Goal: Information Seeking & Learning: Learn about a topic

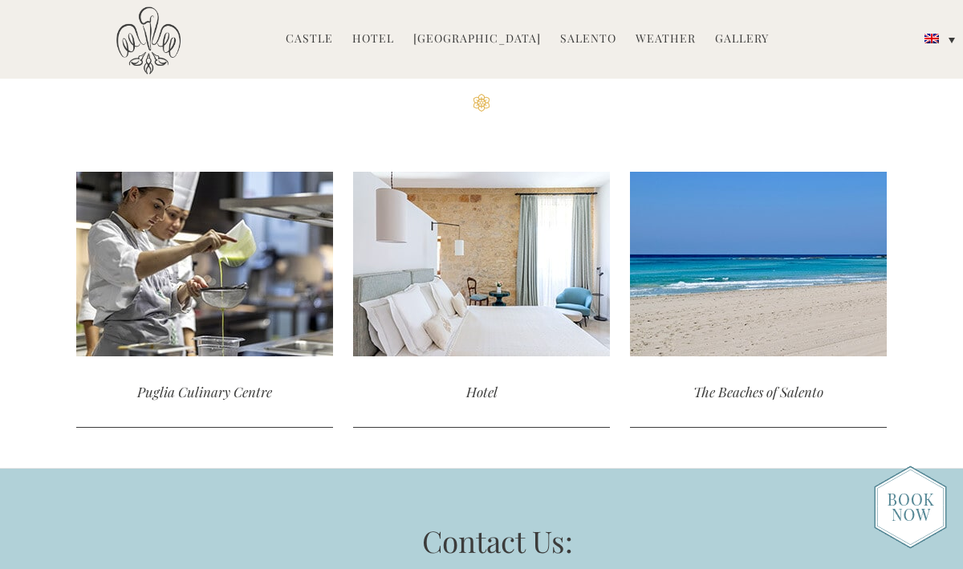
scroll to position [4216, 0]
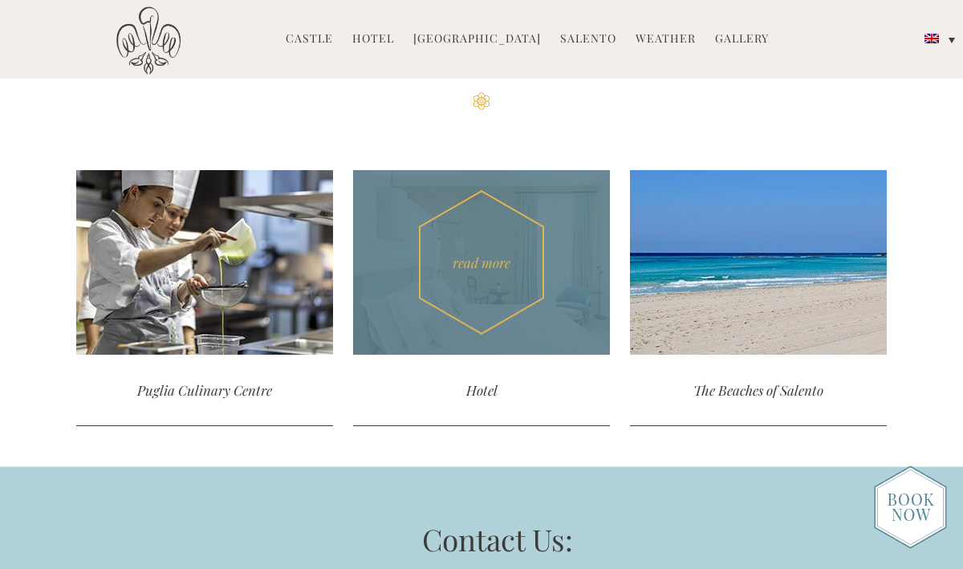
click at [486, 361] on div "Hotel" at bounding box center [481, 390] width 257 height 71
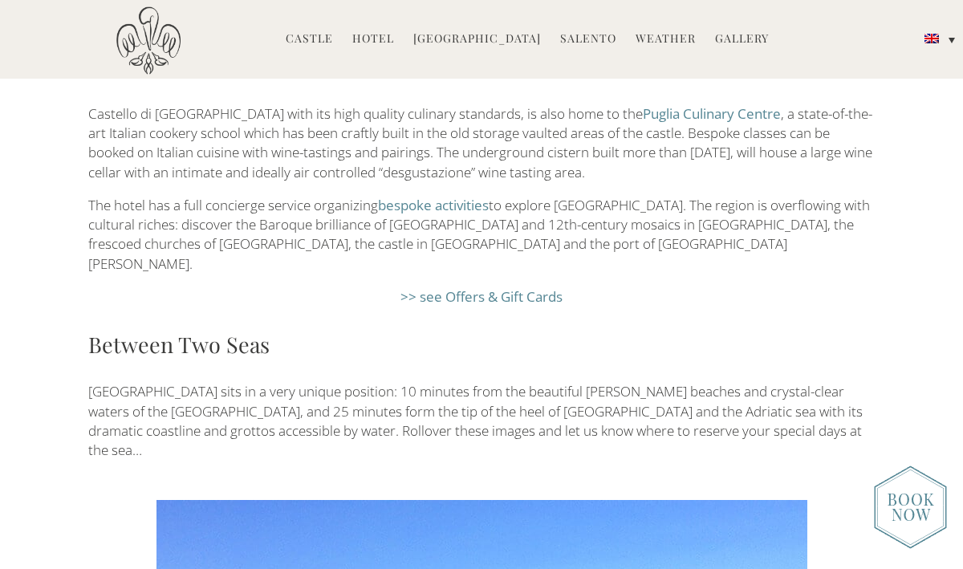
scroll to position [2194, 0]
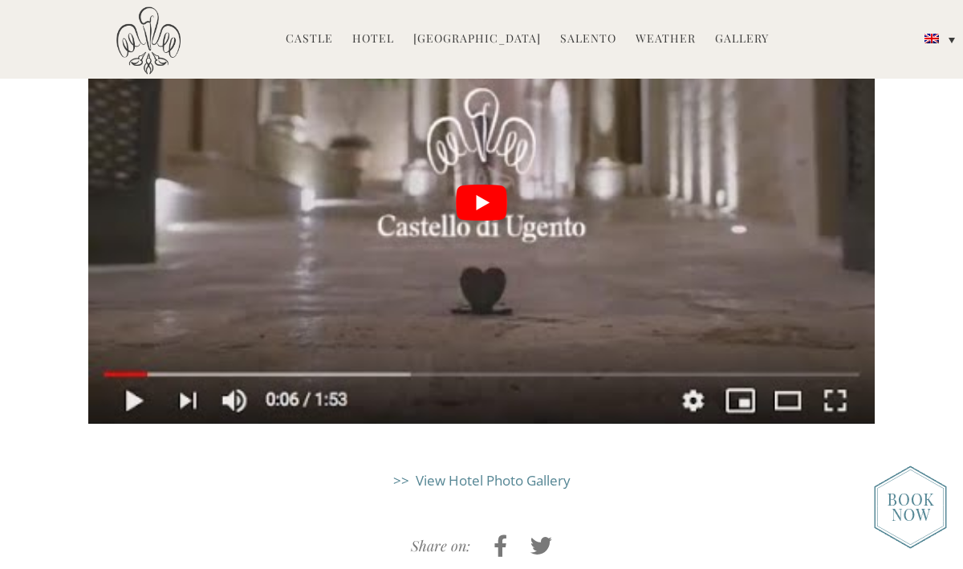
click at [483, 471] on link ">> View Hotel Photo Gallery" at bounding box center [481, 480] width 177 height 18
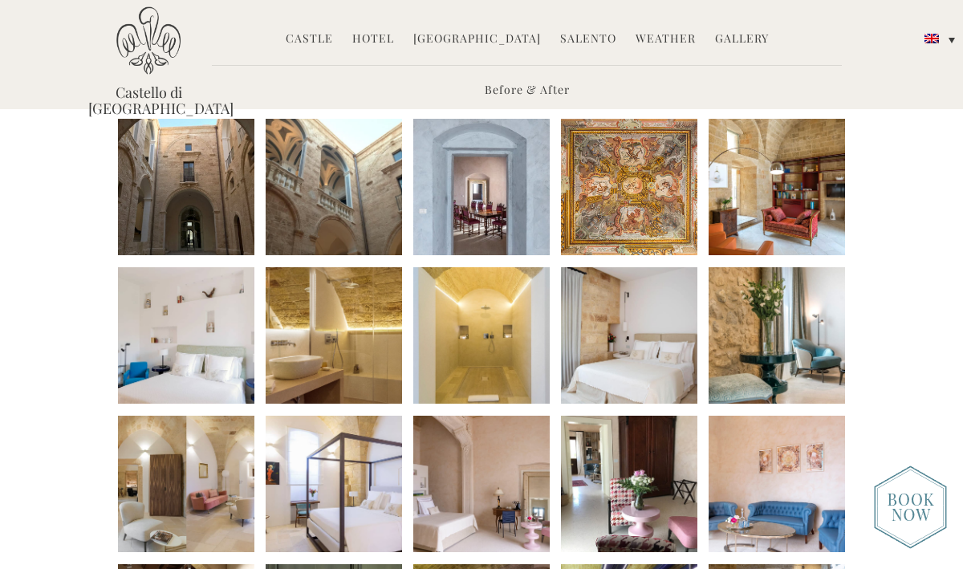
scroll to position [352, 0]
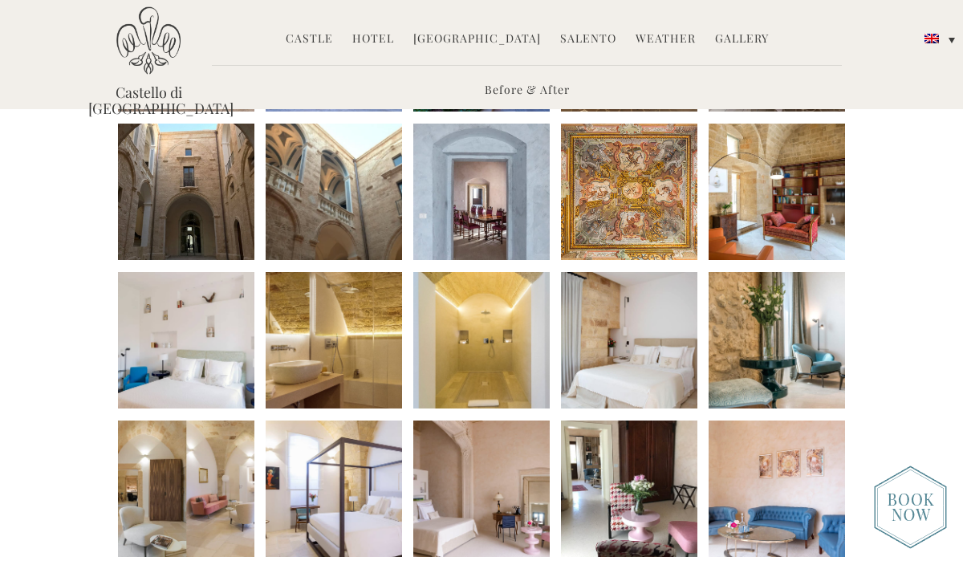
click at [629, 363] on li at bounding box center [629, 340] width 136 height 136
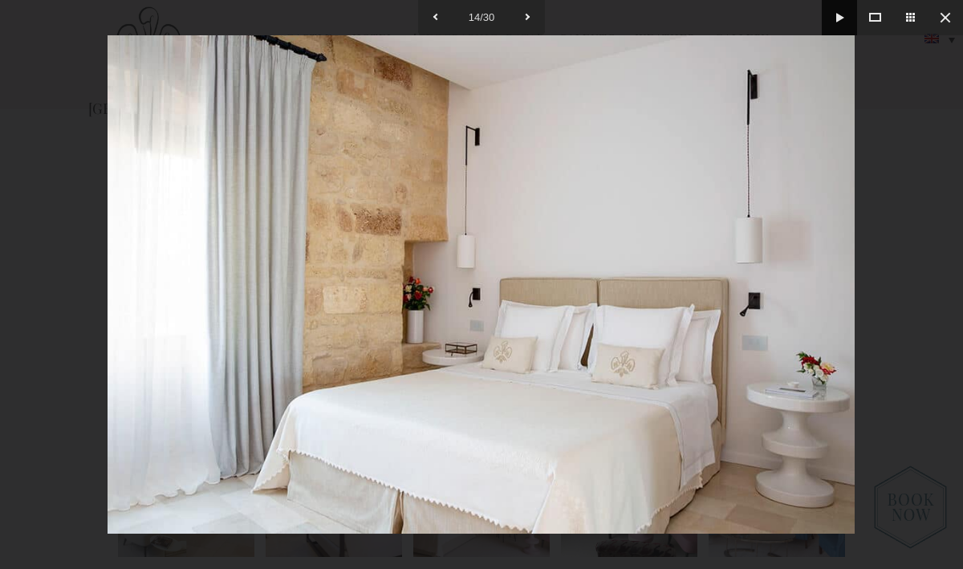
click at [836, 14] on button at bounding box center [839, 17] width 35 height 35
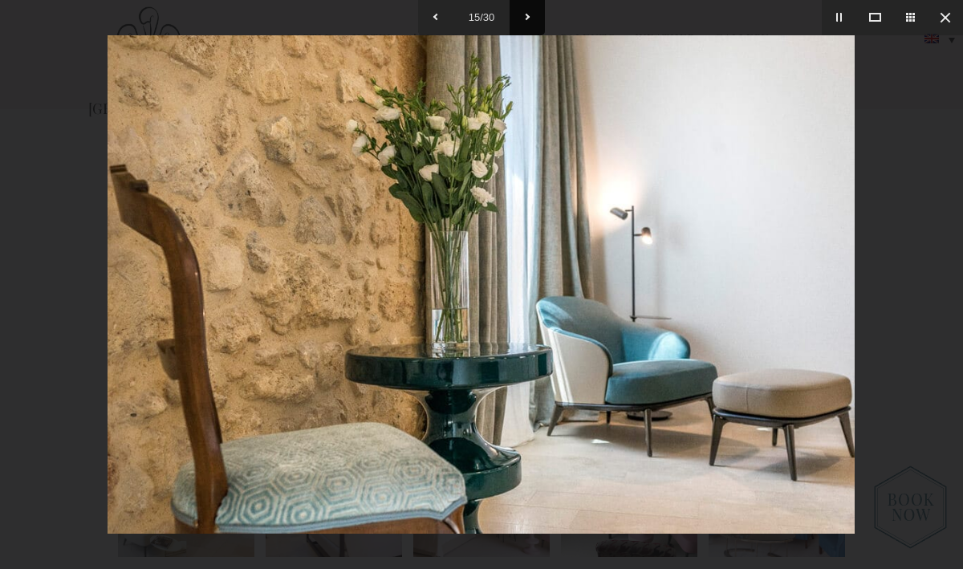
click at [531, 16] on button at bounding box center [527, 17] width 35 height 35
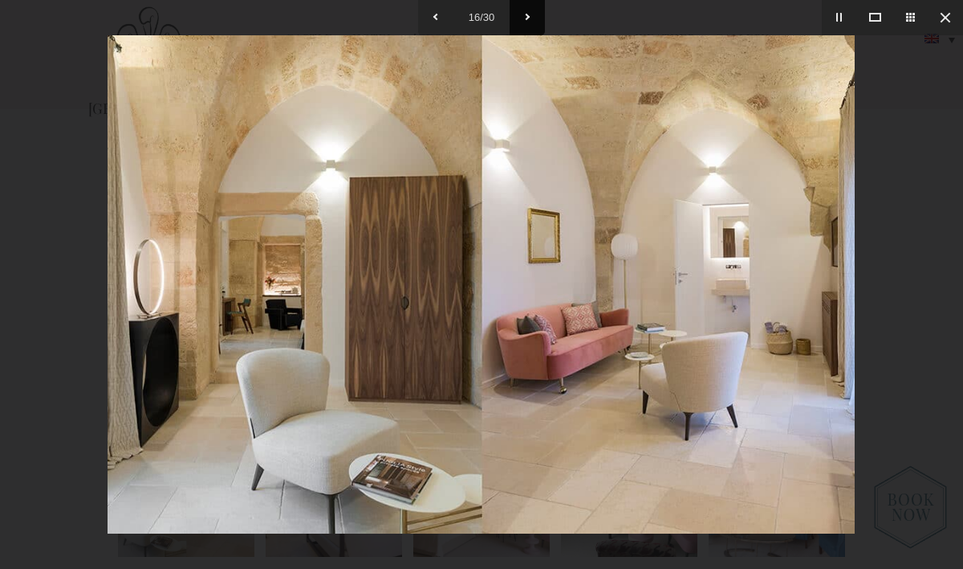
click at [531, 16] on button at bounding box center [527, 17] width 35 height 35
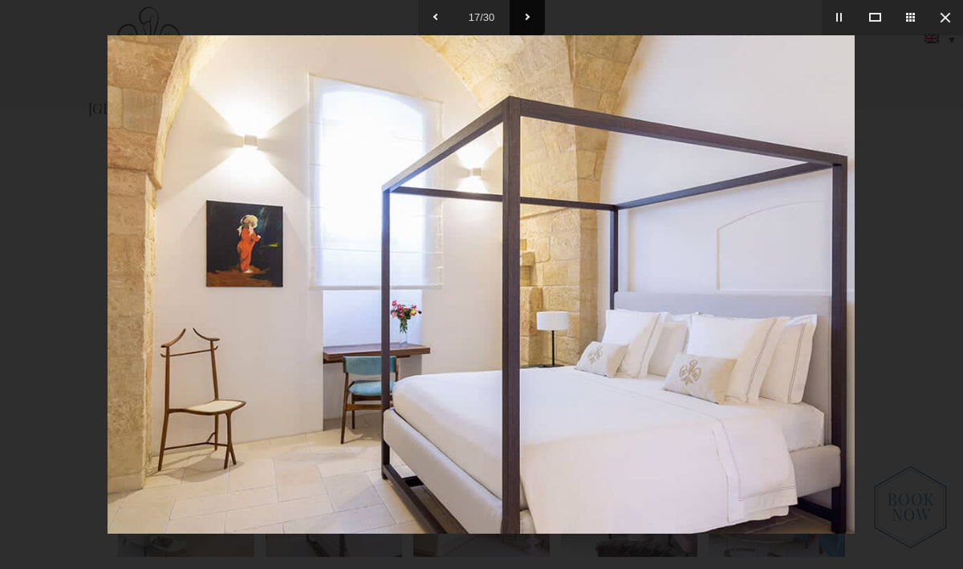
click at [531, 16] on button at bounding box center [527, 17] width 35 height 35
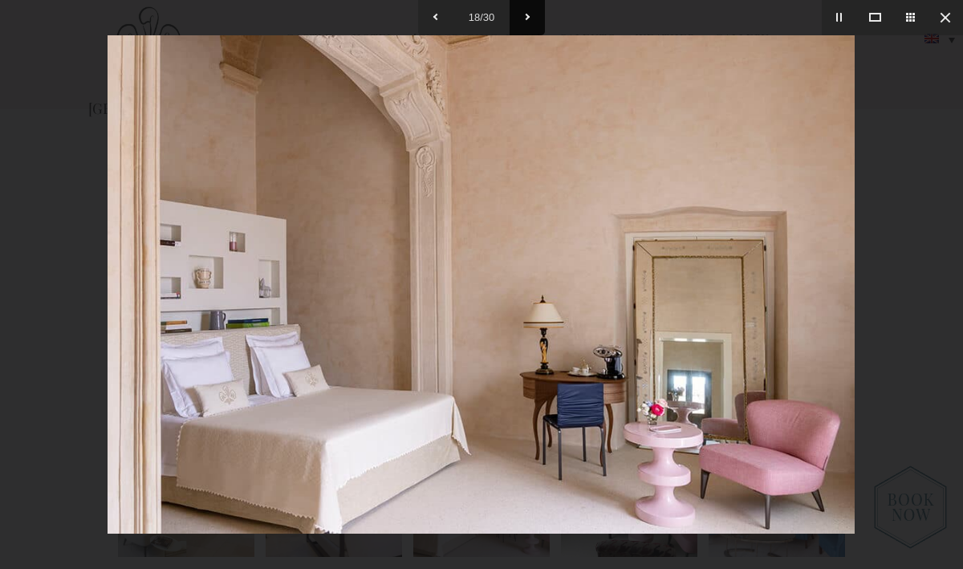
click at [531, 16] on button at bounding box center [527, 17] width 35 height 35
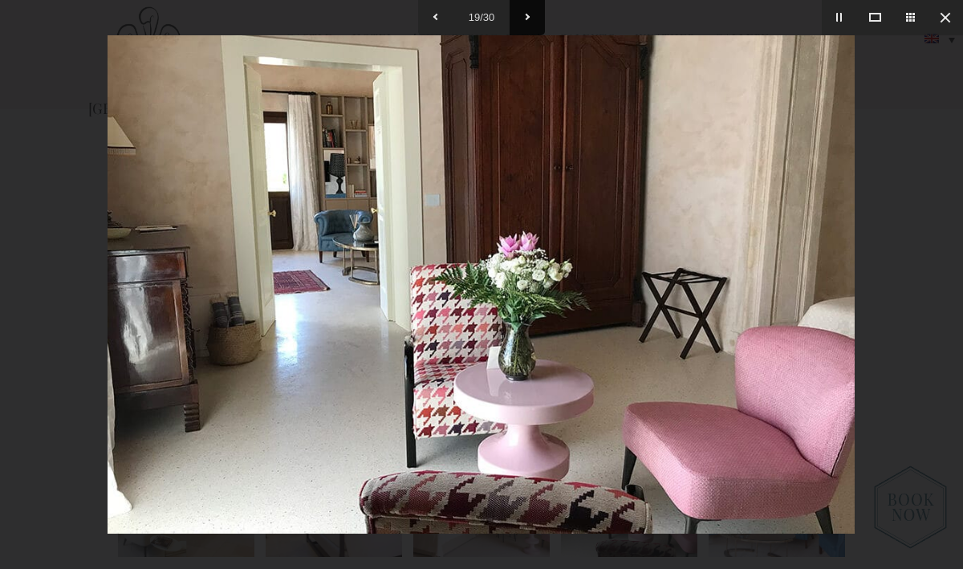
click at [531, 16] on button at bounding box center [527, 17] width 35 height 35
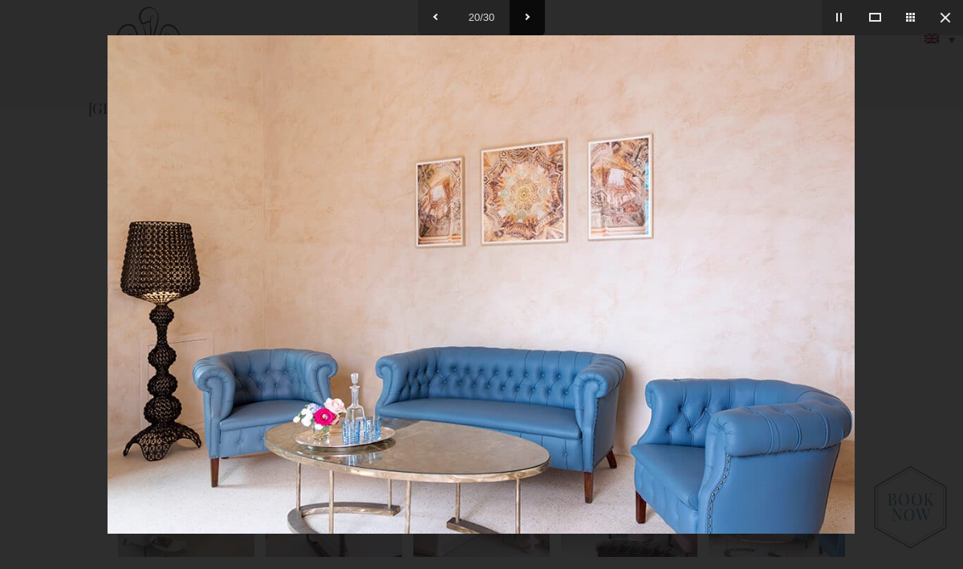
click at [531, 15] on button at bounding box center [527, 17] width 35 height 35
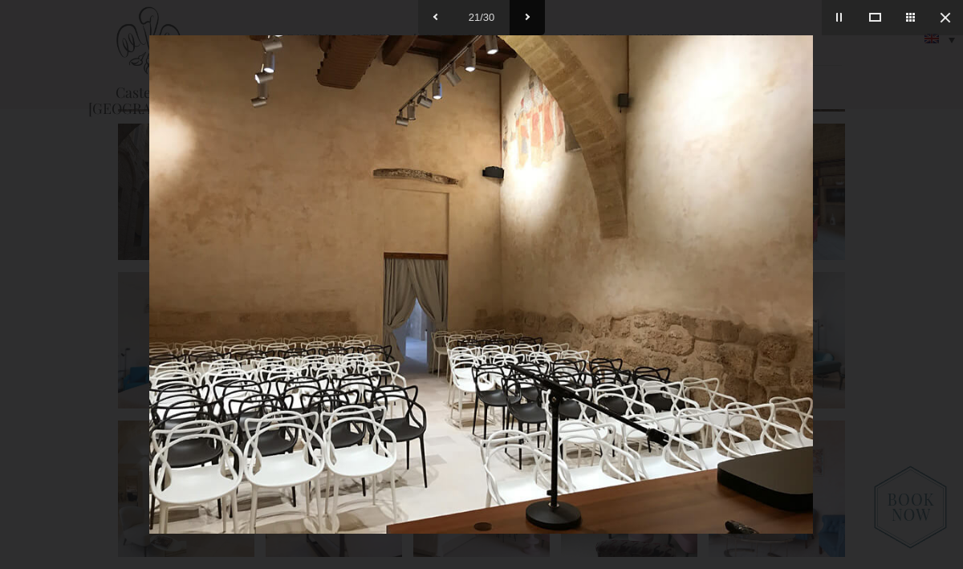
click at [531, 15] on button at bounding box center [527, 17] width 35 height 35
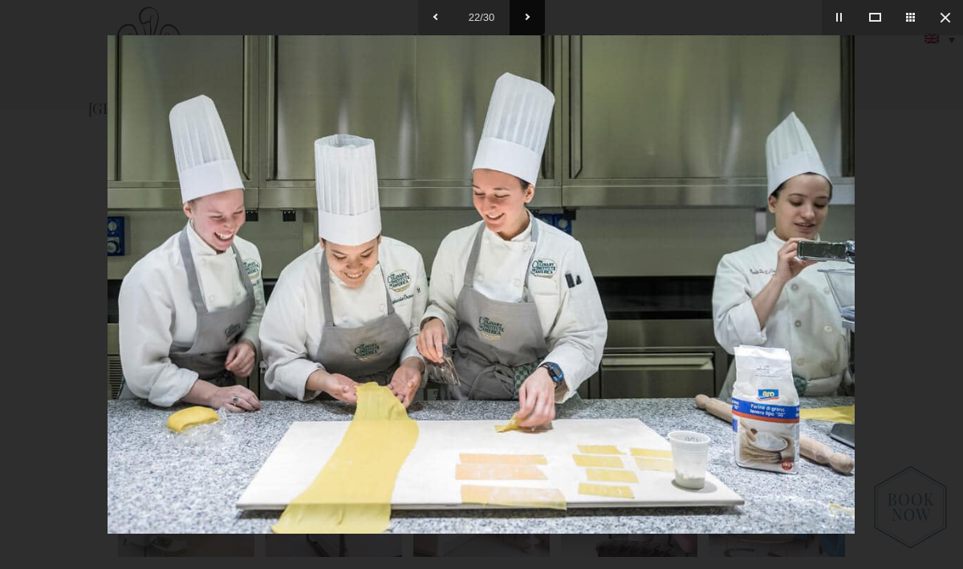
click at [531, 15] on button at bounding box center [527, 17] width 35 height 35
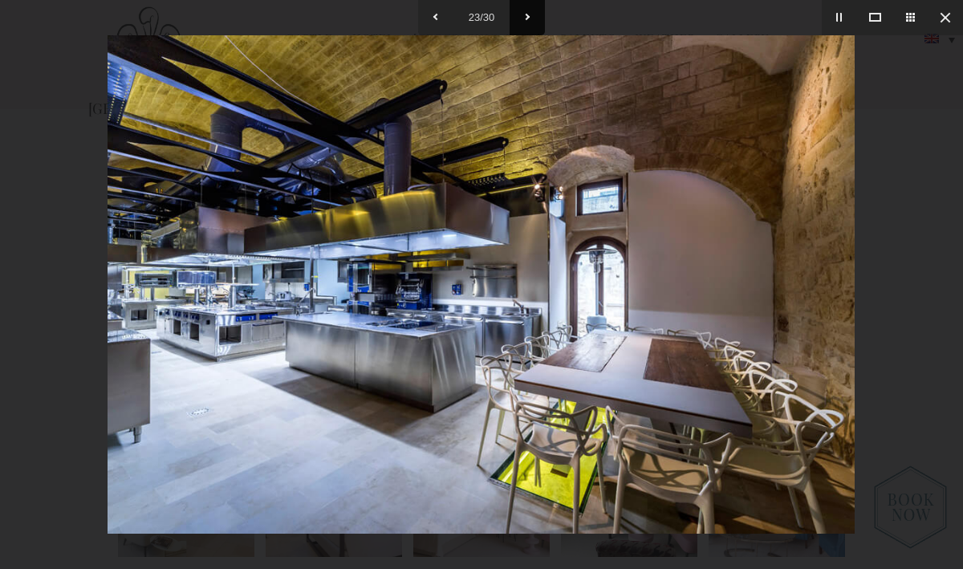
click at [531, 15] on button at bounding box center [527, 17] width 35 height 35
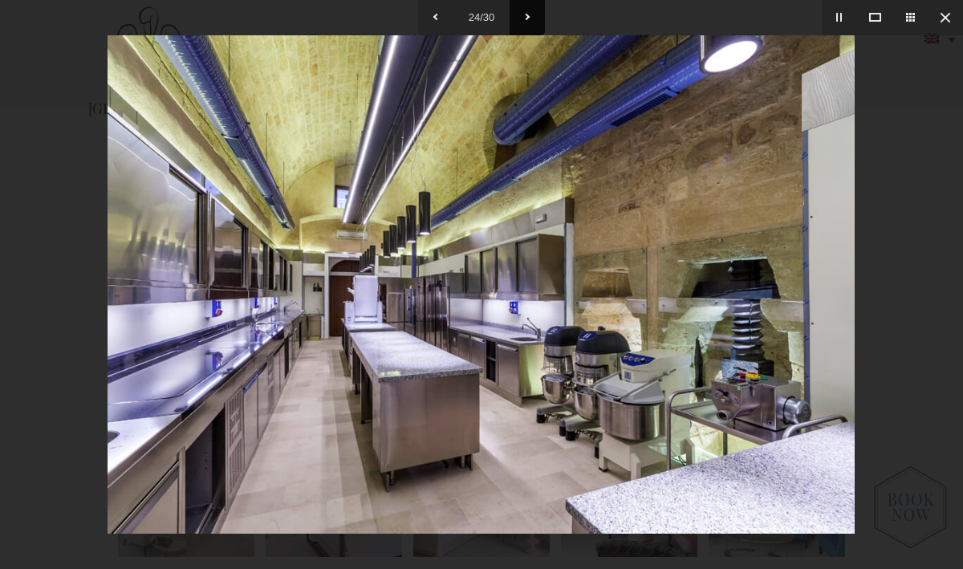
click at [531, 15] on button at bounding box center [527, 17] width 35 height 35
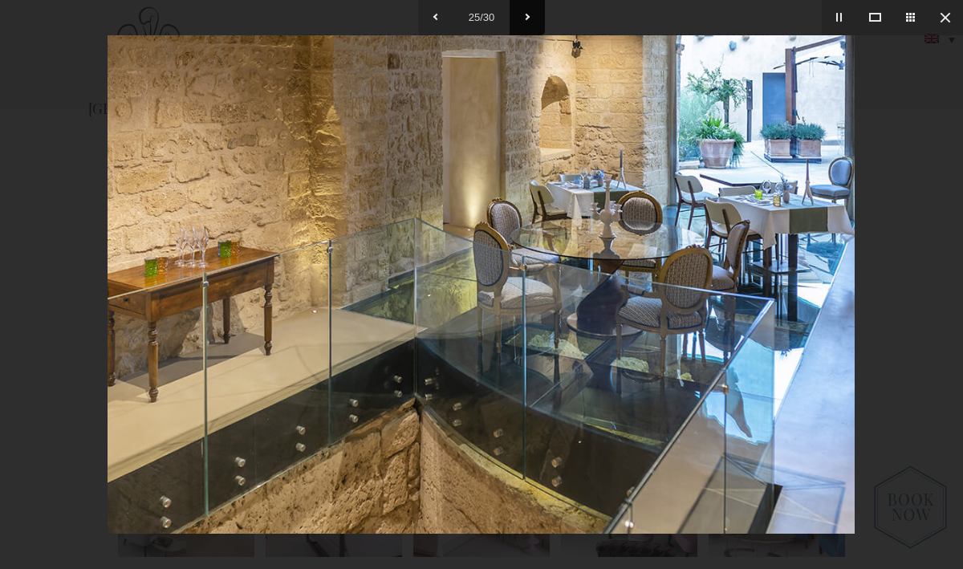
click at [531, 15] on button at bounding box center [527, 17] width 35 height 35
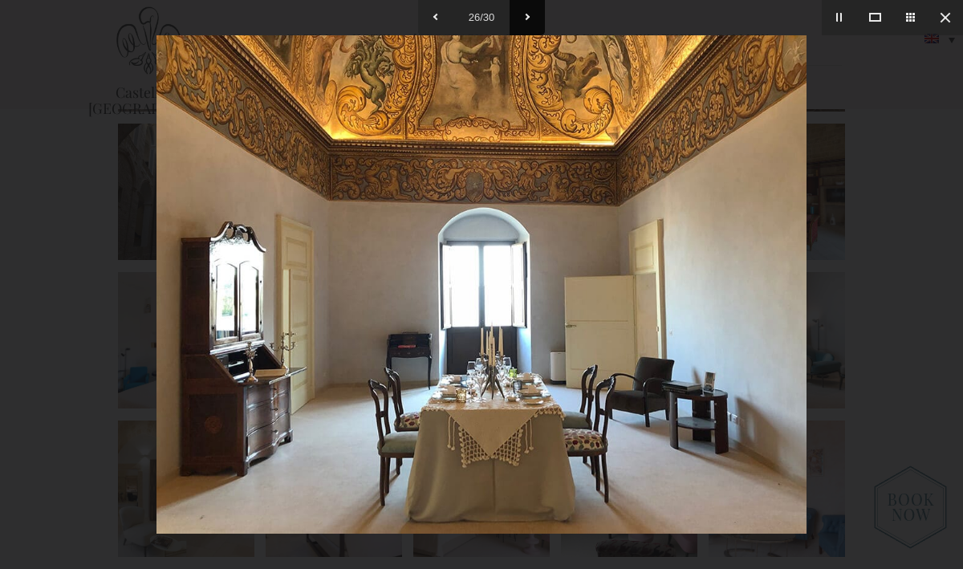
click at [531, 15] on button at bounding box center [527, 17] width 35 height 35
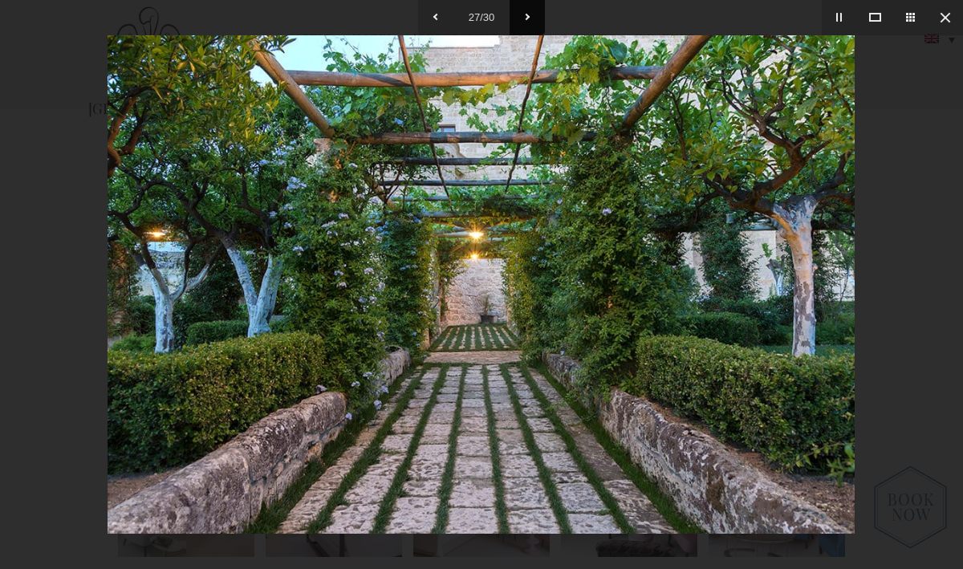
click at [531, 15] on button at bounding box center [527, 17] width 35 height 35
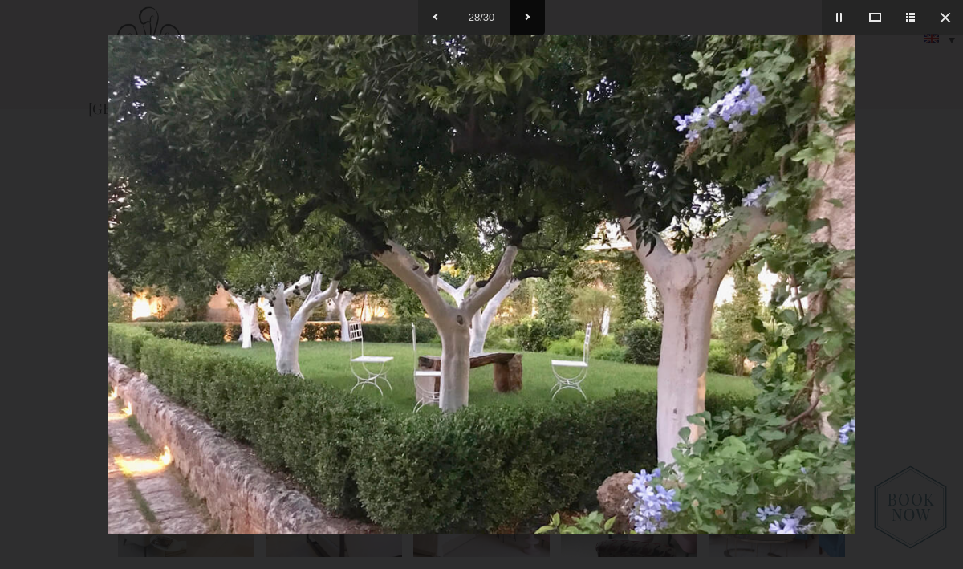
click at [531, 15] on button at bounding box center [527, 17] width 35 height 35
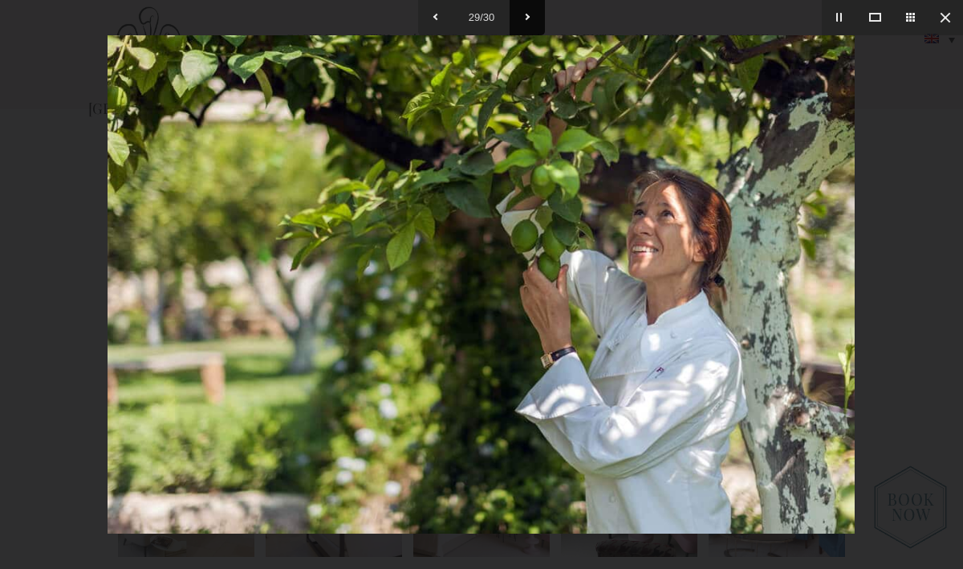
click at [531, 15] on button at bounding box center [527, 17] width 35 height 35
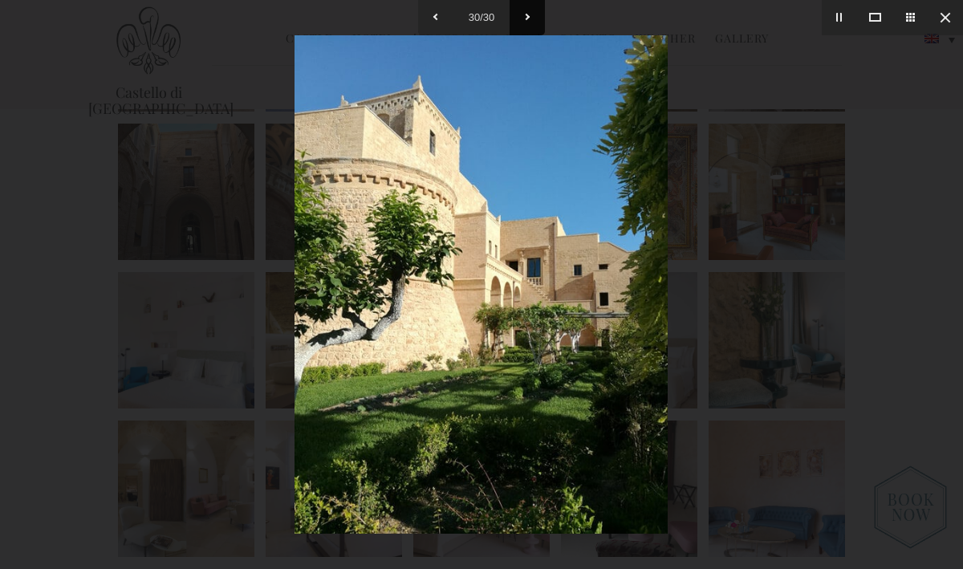
click at [531, 15] on button at bounding box center [527, 17] width 35 height 35
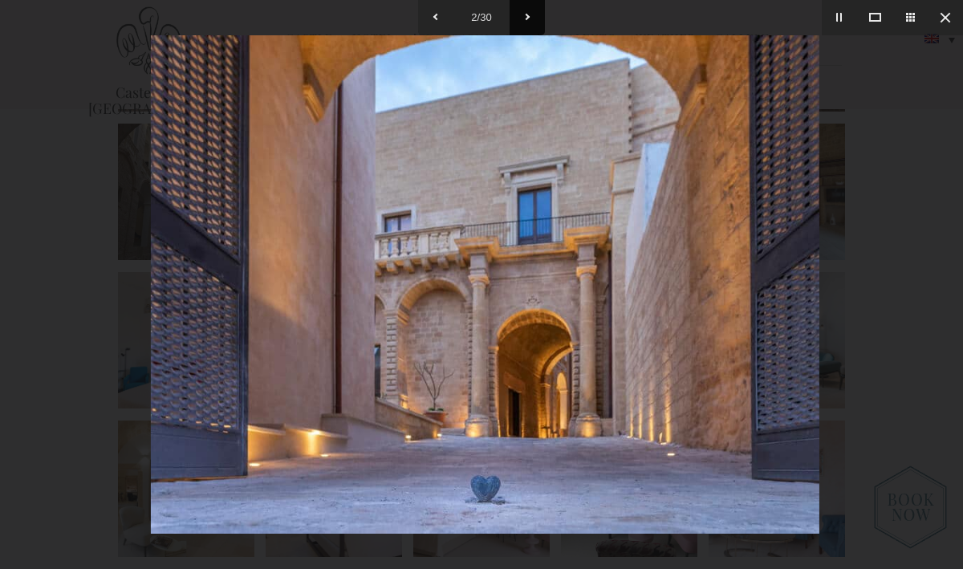
click at [531, 15] on button at bounding box center [527, 17] width 35 height 35
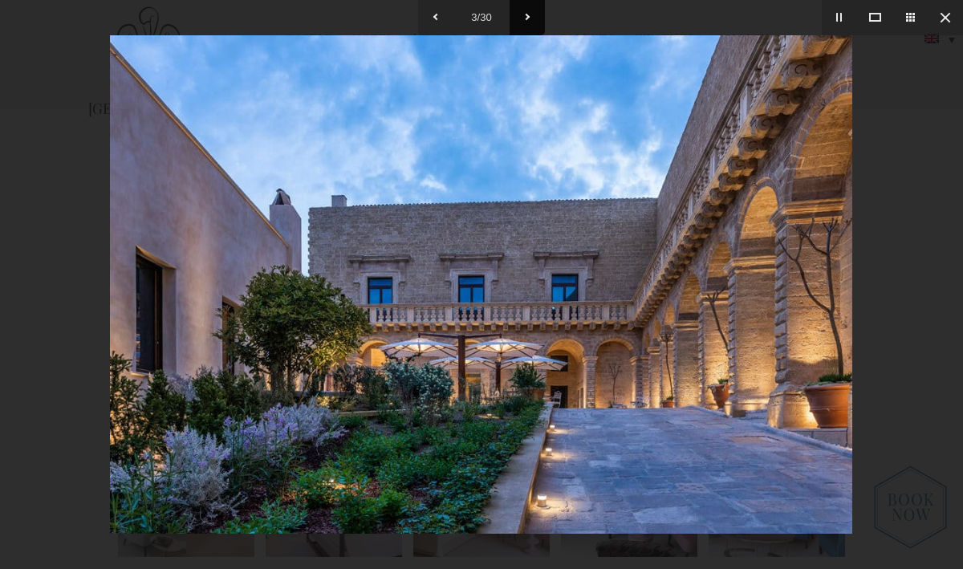
click at [531, 15] on button at bounding box center [527, 17] width 35 height 35
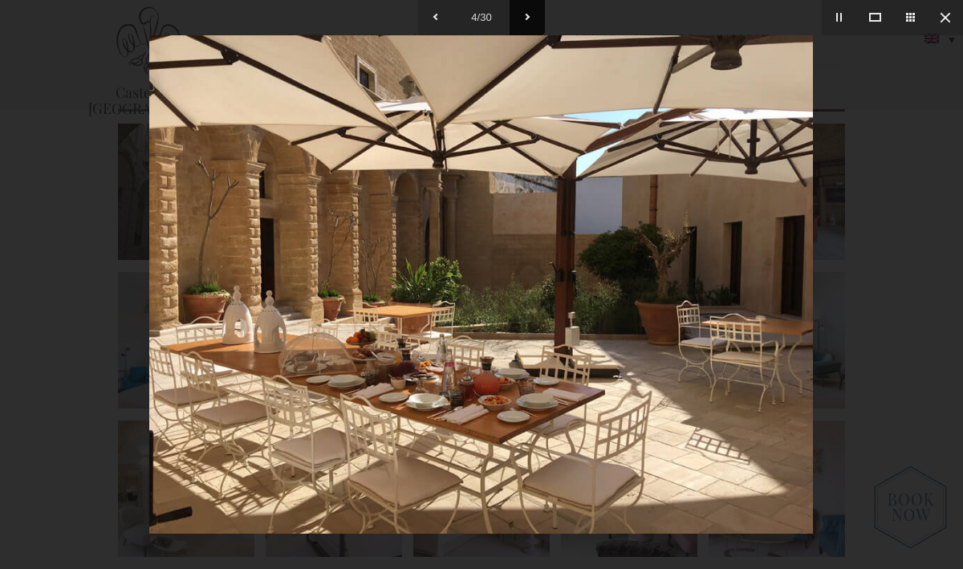
click at [531, 15] on button at bounding box center [527, 17] width 35 height 35
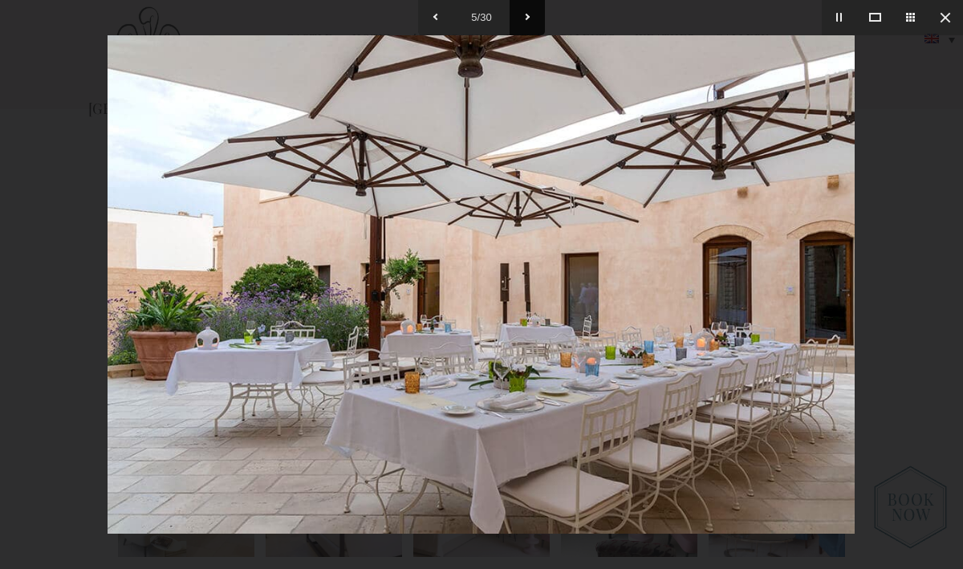
click at [531, 15] on button at bounding box center [527, 17] width 35 height 35
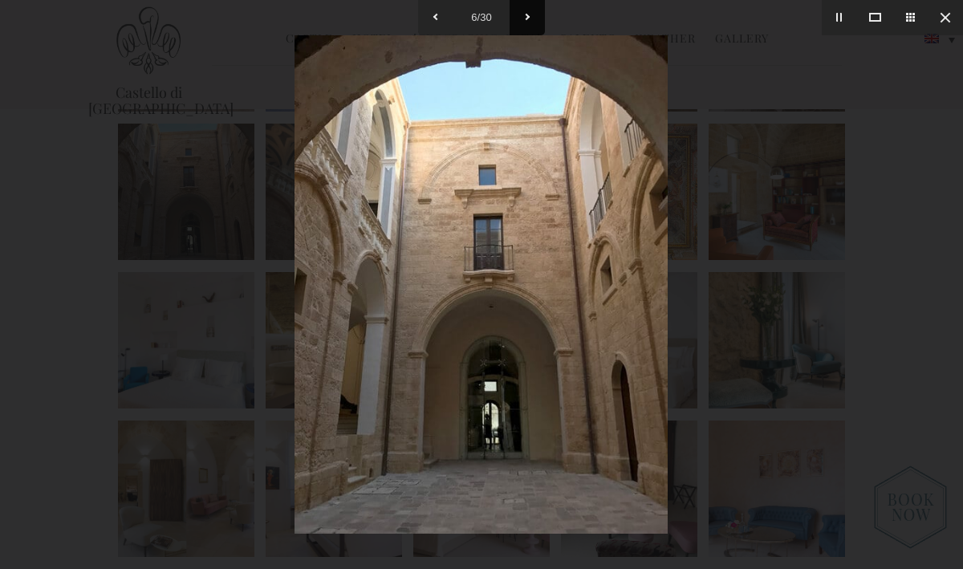
click at [531, 15] on button at bounding box center [527, 17] width 35 height 35
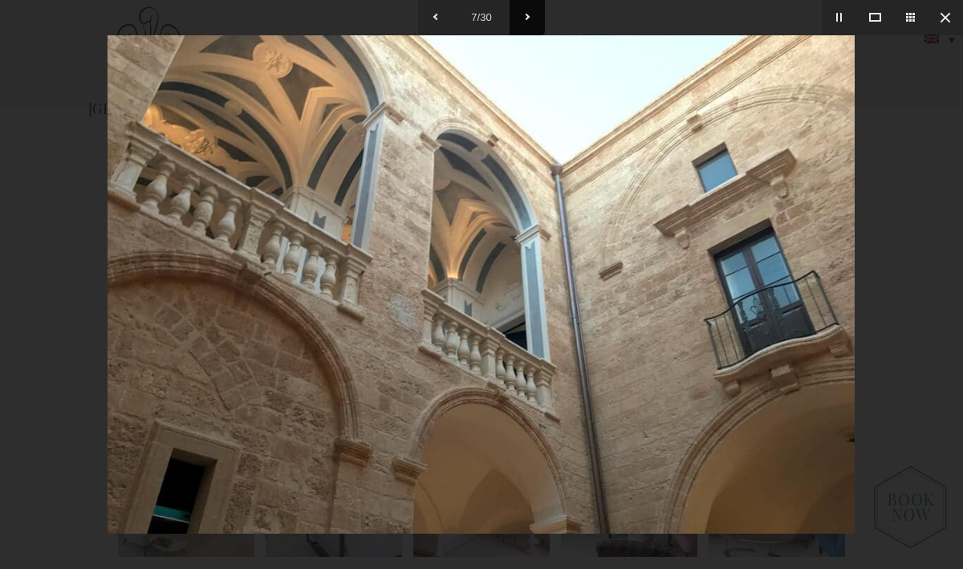
click at [531, 15] on button at bounding box center [527, 17] width 35 height 35
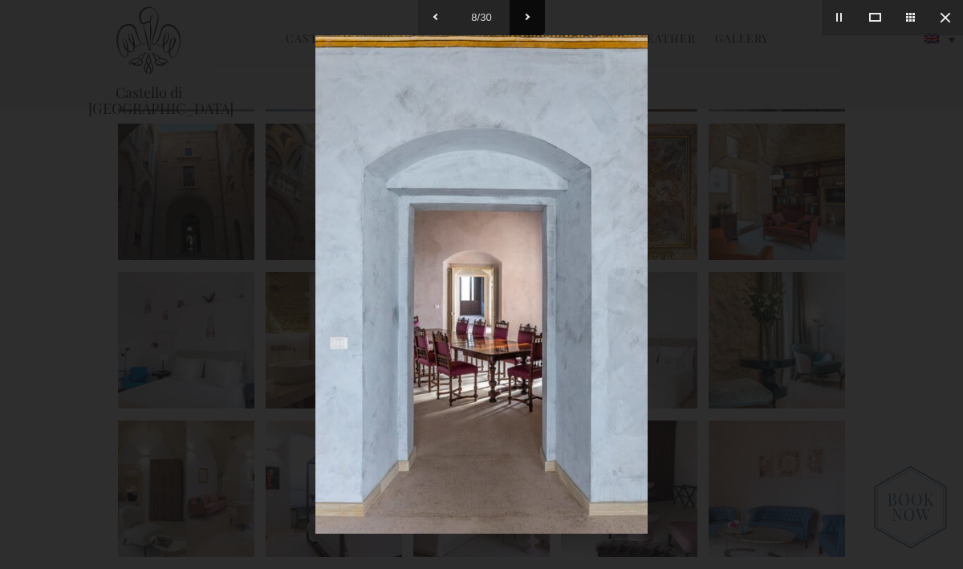
click at [531, 15] on button at bounding box center [527, 17] width 35 height 35
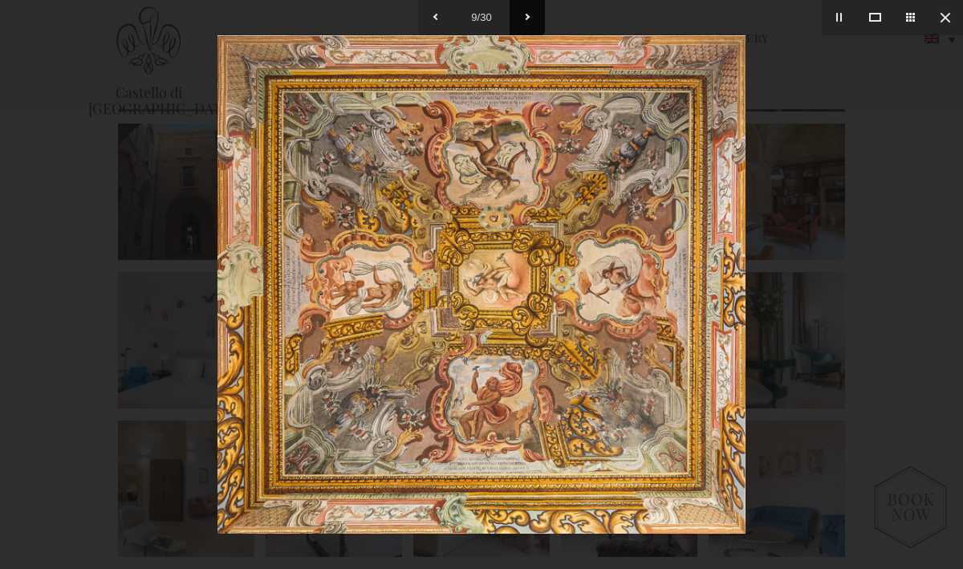
click at [531, 15] on button at bounding box center [527, 17] width 35 height 35
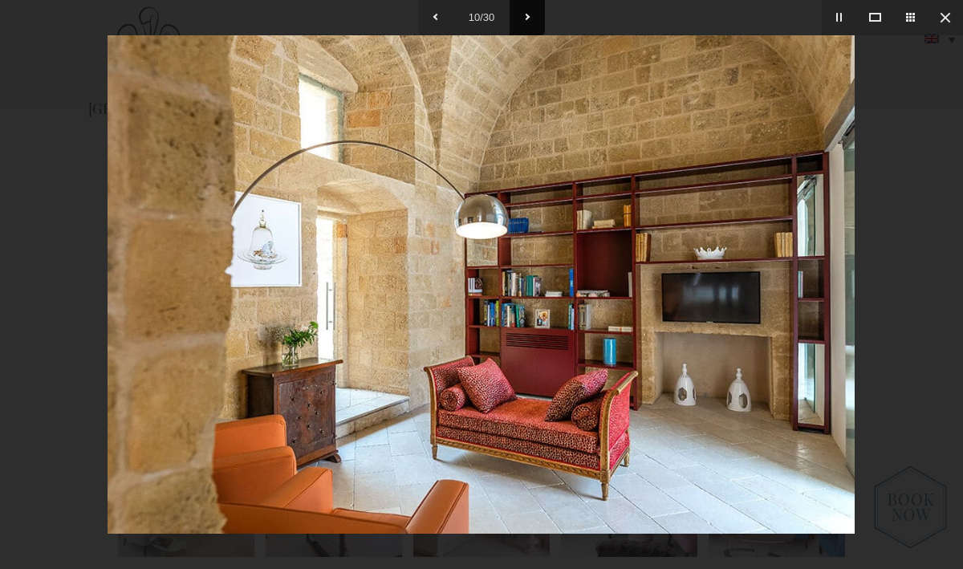
click at [531, 15] on button at bounding box center [527, 17] width 35 height 35
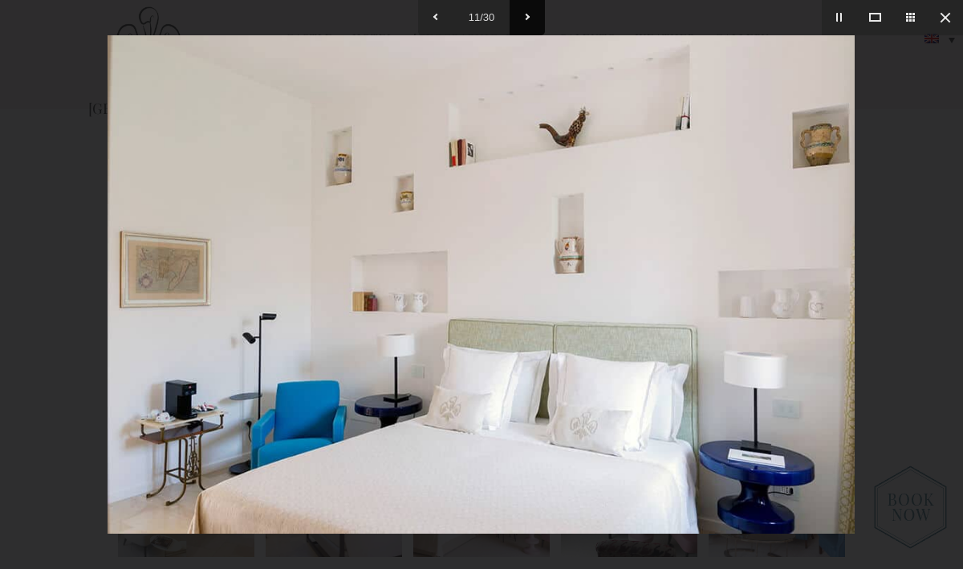
click at [531, 15] on button at bounding box center [527, 17] width 35 height 35
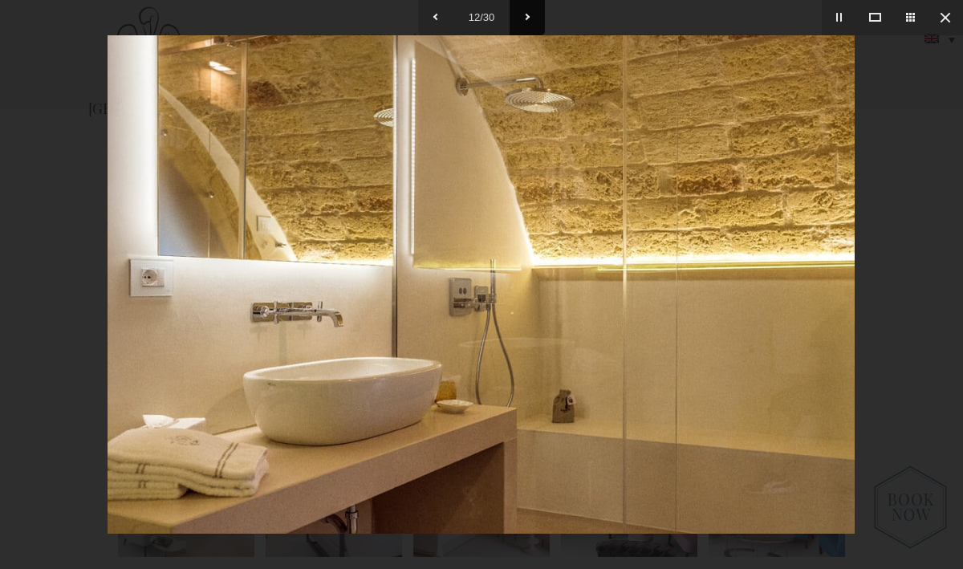
click at [531, 15] on button at bounding box center [527, 17] width 35 height 35
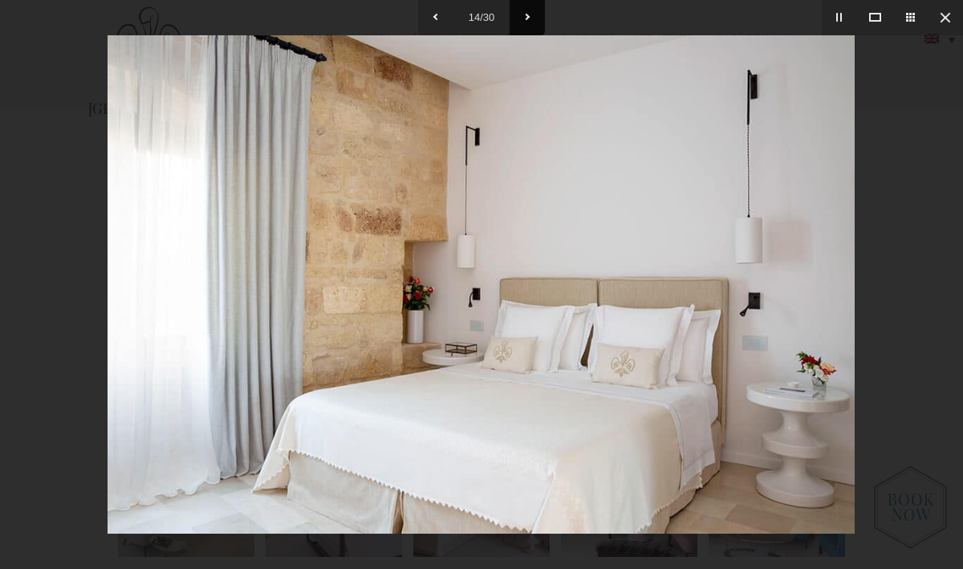
click at [531, 15] on button at bounding box center [527, 17] width 35 height 35
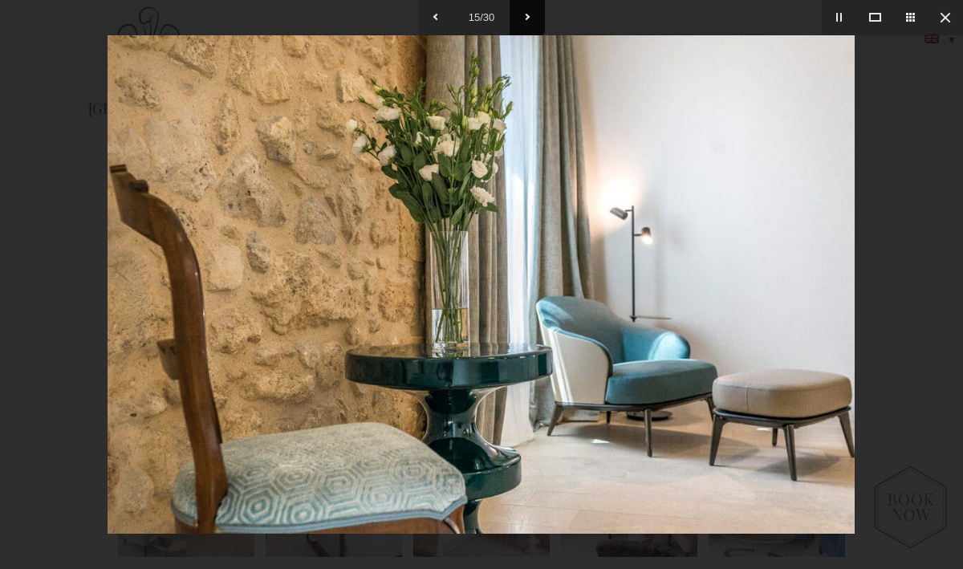
click at [531, 15] on button at bounding box center [527, 17] width 35 height 35
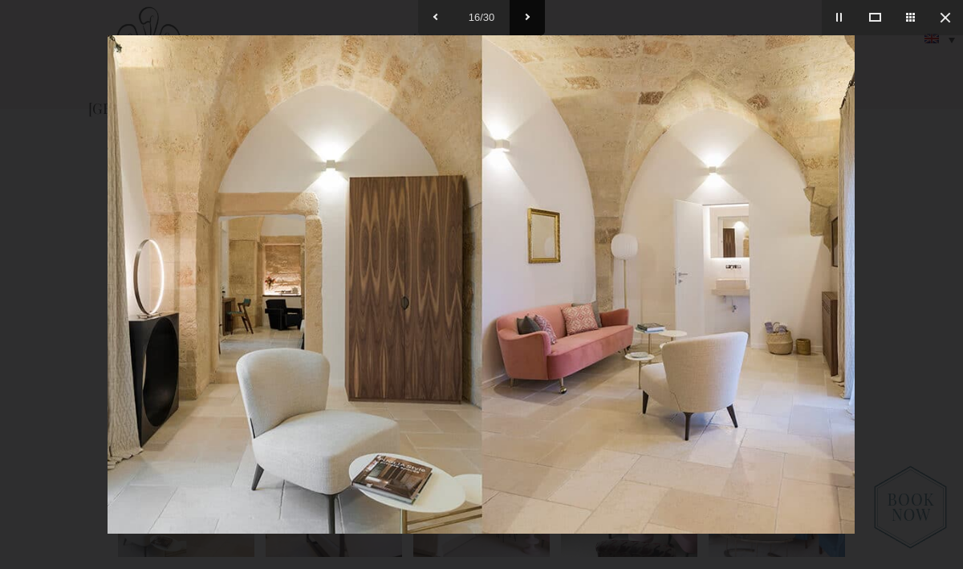
click at [531, 15] on button at bounding box center [527, 17] width 35 height 35
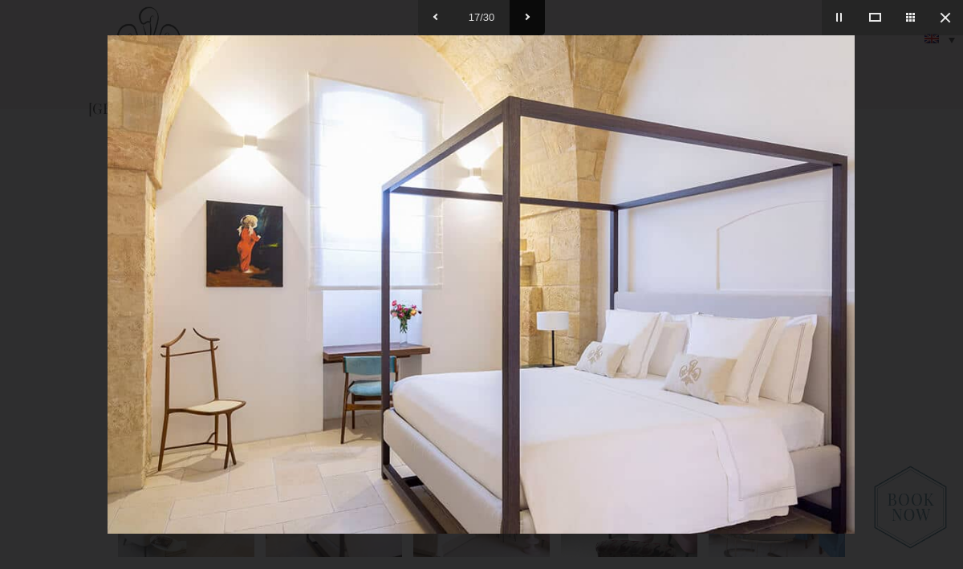
click at [531, 15] on button at bounding box center [527, 17] width 35 height 35
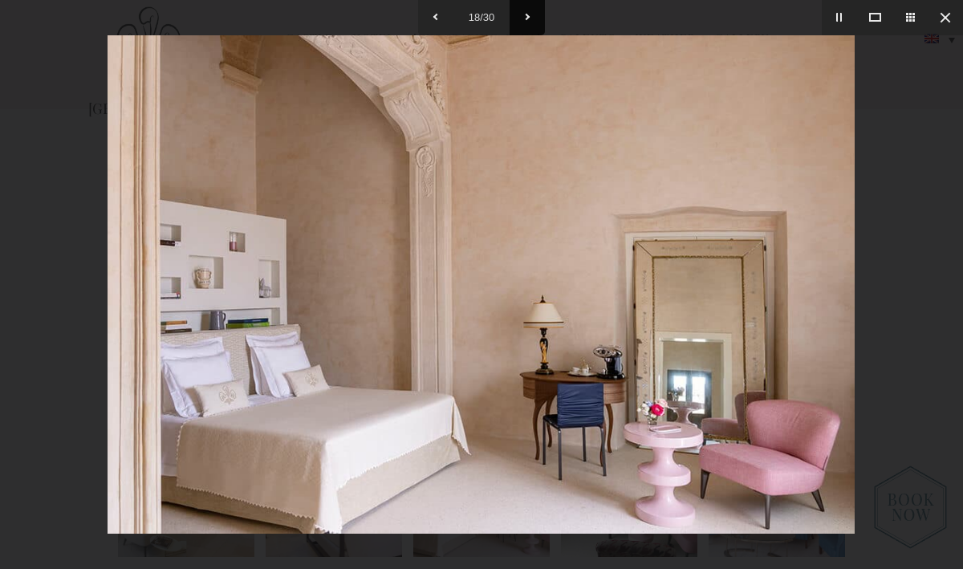
click at [531, 15] on button at bounding box center [527, 17] width 35 height 35
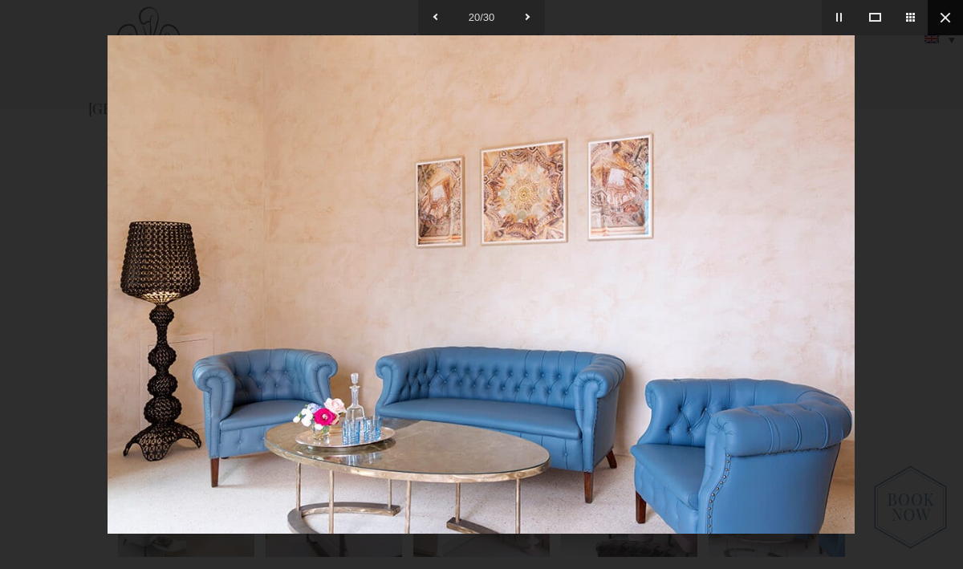
click at [946, 12] on button at bounding box center [945, 17] width 35 height 35
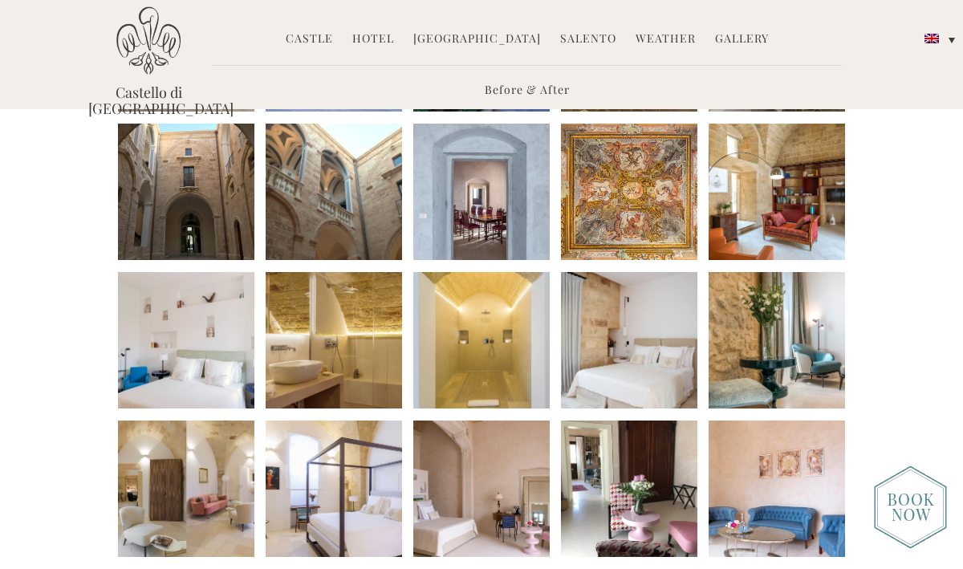
click at [659, 35] on link "Weather" at bounding box center [666, 40] width 60 height 18
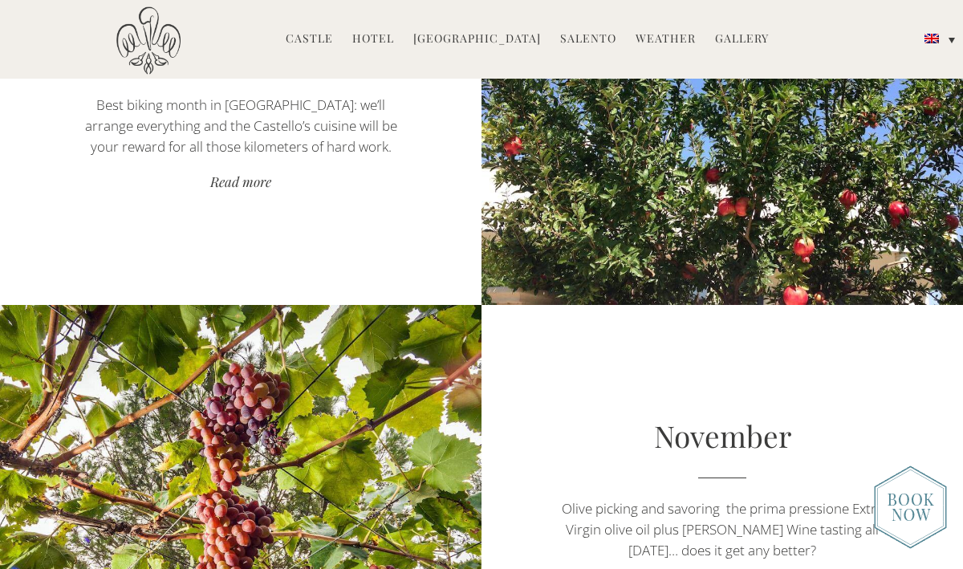
scroll to position [4452, 0]
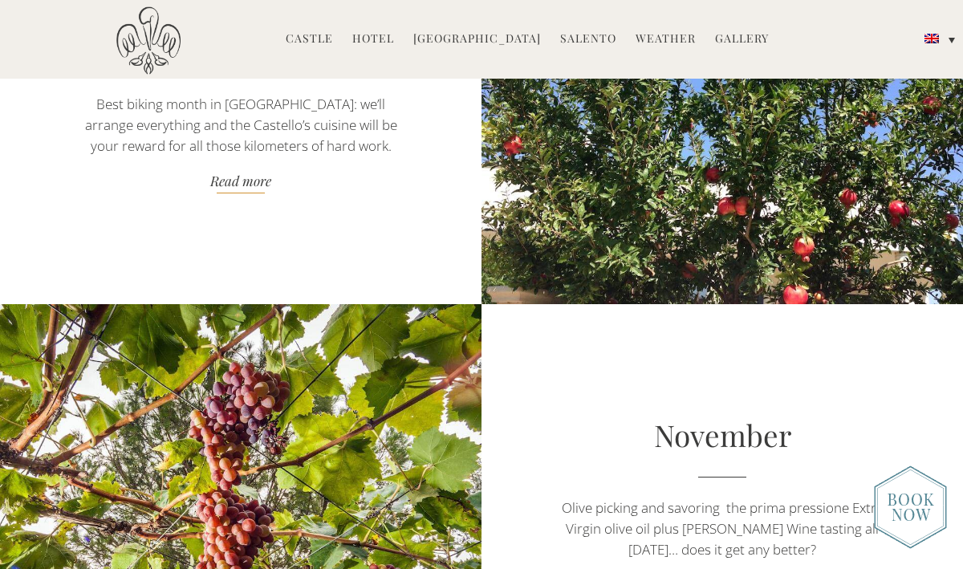
click at [233, 184] on link "Read more" at bounding box center [240, 183] width 337 height 22
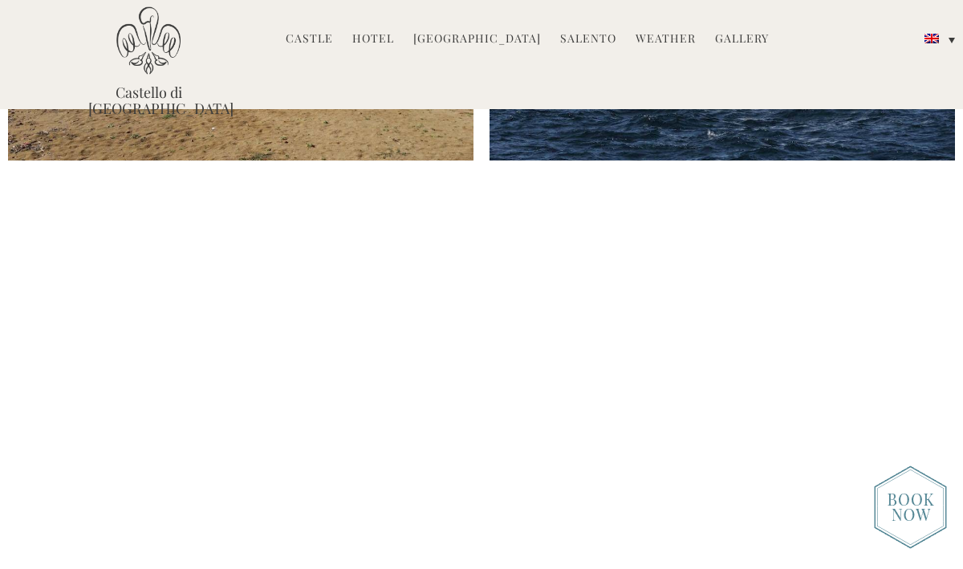
scroll to position [625, 0]
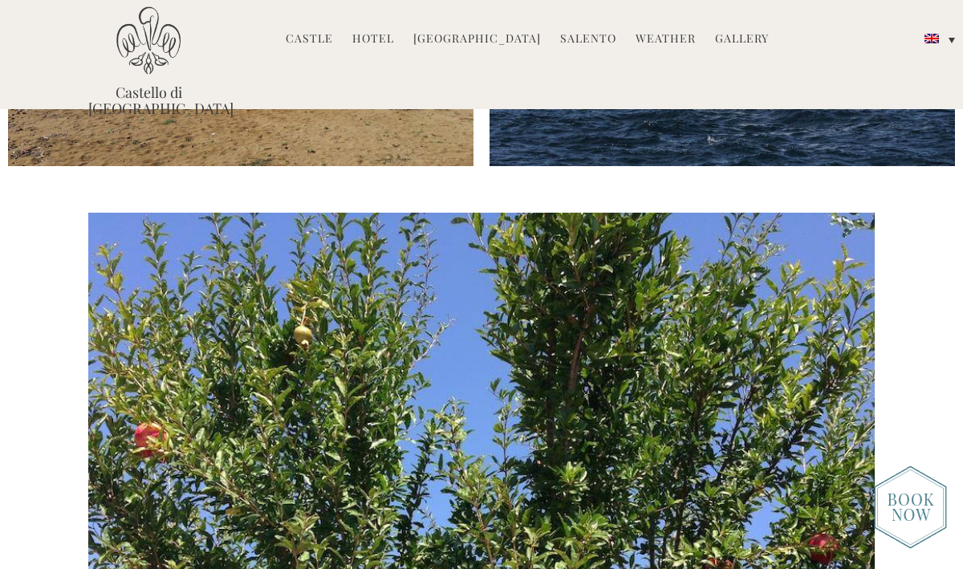
click at [907, 494] on img at bounding box center [910, 507] width 73 height 83
